Goal: Navigation & Orientation: Go to known website

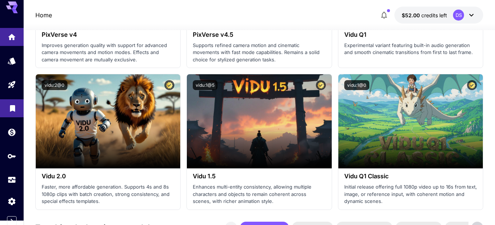
scroll to position [5, 0]
click at [13, 7] on icon at bounding box center [15, 7] width 6 height 4
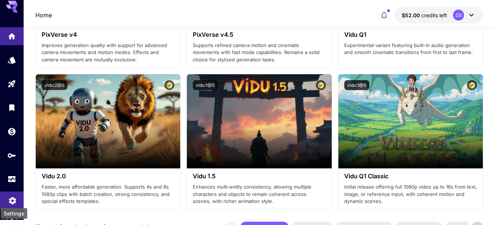
click at [11, 201] on icon "Settings" at bounding box center [12, 198] width 7 height 7
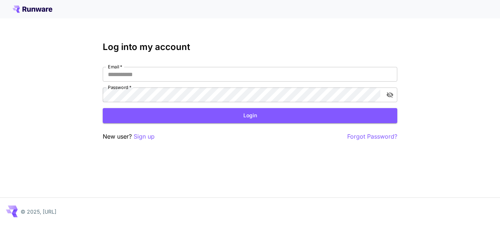
type input "**********"
click at [247, 116] on button "Login" at bounding box center [250, 115] width 295 height 15
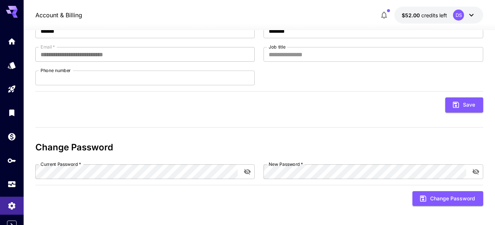
scroll to position [78, 0]
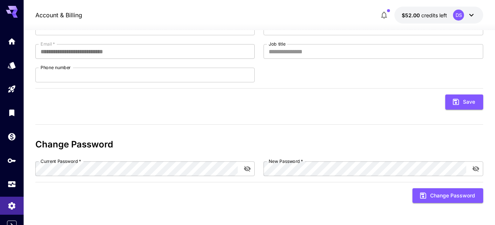
click at [13, 11] on icon at bounding box center [12, 12] width 12 height 12
click at [14, 221] on icon "Expand sidebar" at bounding box center [11, 225] width 9 height 9
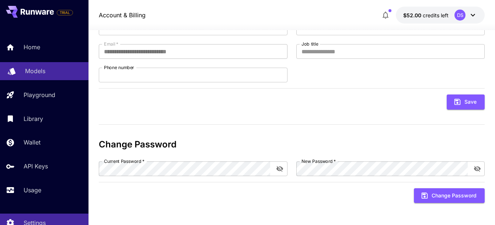
click at [32, 64] on link "Models" at bounding box center [44, 71] width 88 height 18
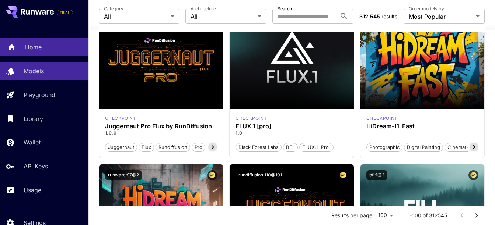
click at [38, 45] on p "Home" at bounding box center [33, 47] width 17 height 9
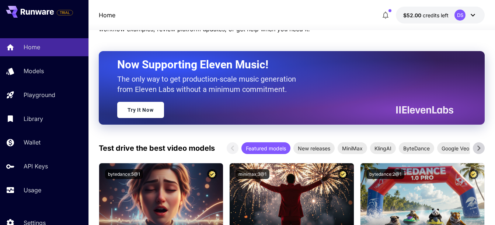
click at [471, 15] on icon at bounding box center [472, 15] width 9 height 9
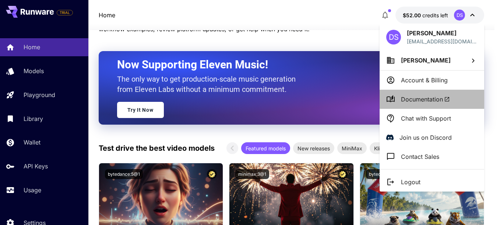
click at [426, 97] on span "Documentation" at bounding box center [425, 99] width 49 height 9
